Goal: Check status: Check status

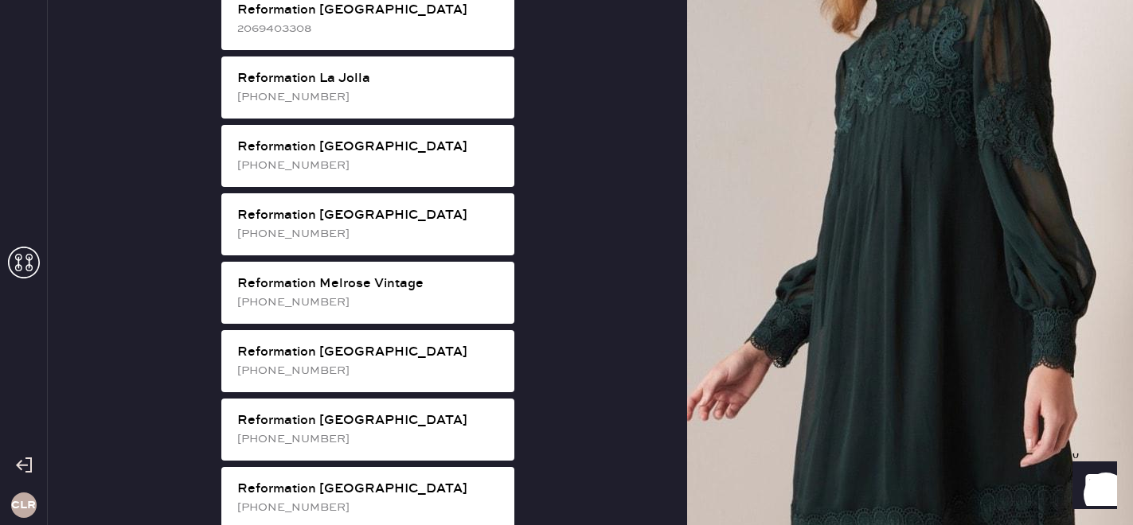
scroll to position [1635, 0]
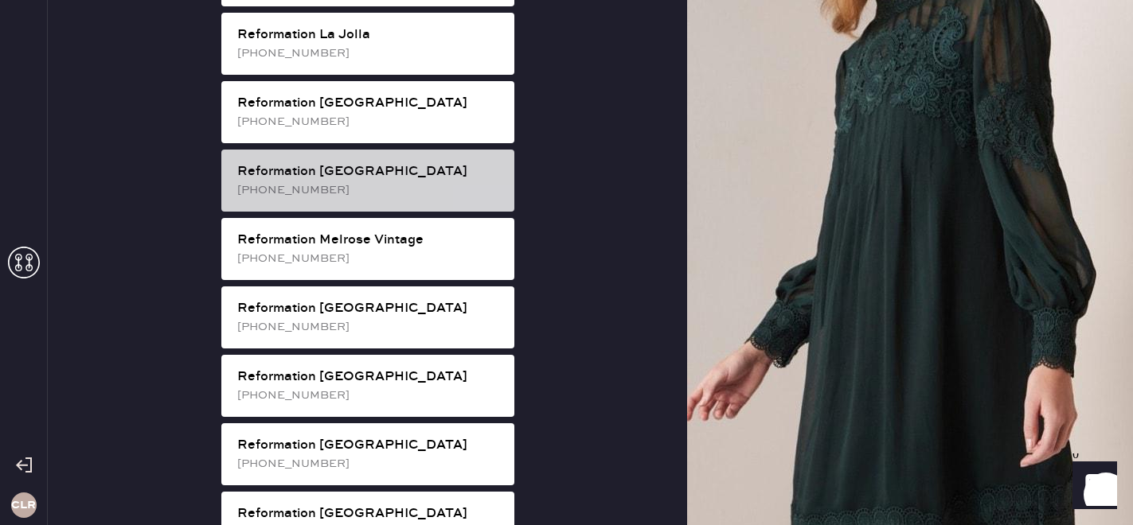
click at [382, 181] on div "[PHONE_NUMBER]" at bounding box center [369, 190] width 264 height 18
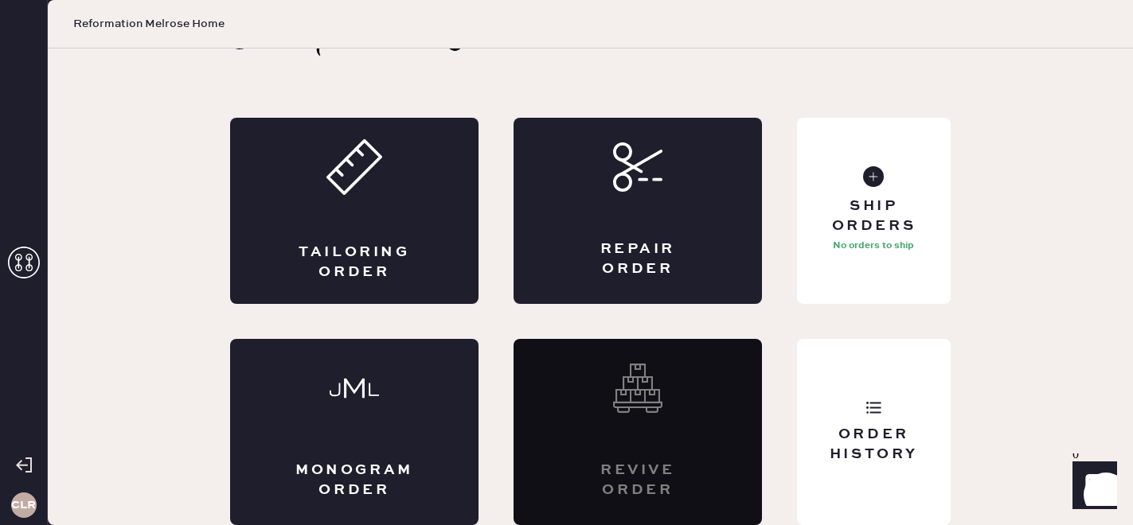
scroll to position [52, 0]
click at [872, 407] on use at bounding box center [873, 408] width 15 height 12
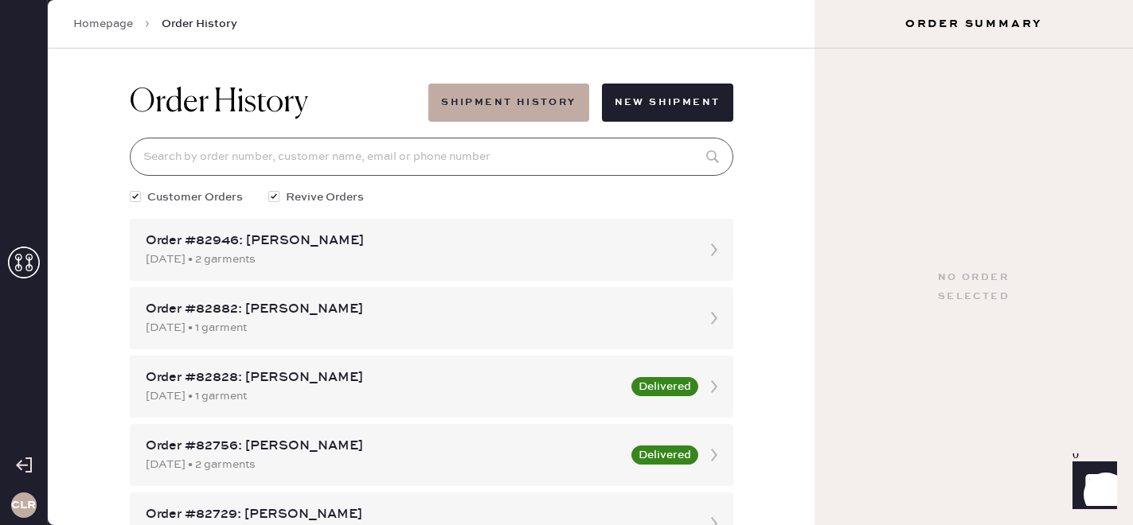
click at [380, 146] on input at bounding box center [431, 157] width 603 height 38
paste input "[EMAIL_ADDRESS][DOMAIN_NAME]"
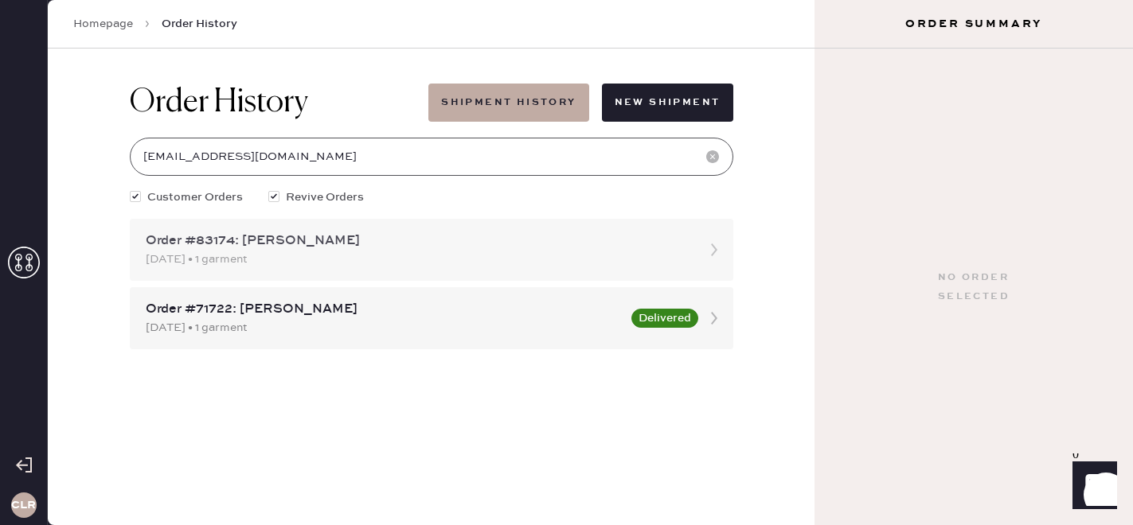
type input "[EMAIL_ADDRESS][DOMAIN_NAME]"
click at [291, 269] on div "Order #83174: [PERSON_NAME] [DATE] • 1 garment" at bounding box center [431, 250] width 603 height 62
